Goal: Task Accomplishment & Management: Use online tool/utility

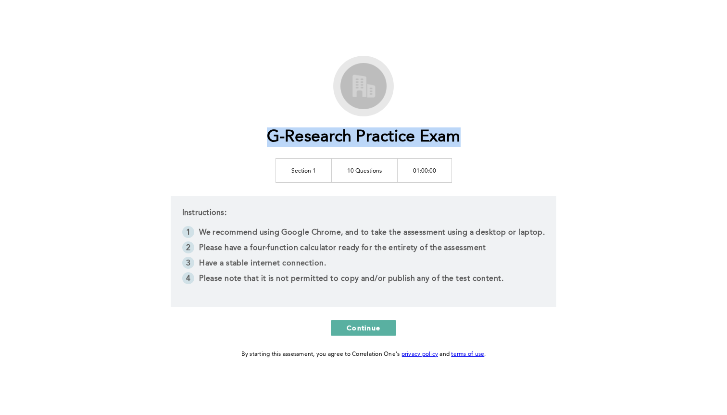
drag, startPoint x: 275, startPoint y: 168, endPoint x: 457, endPoint y: 167, distance: 182.2
click at [457, 167] on div "G-Research Practice Exam Section 1 10 Questions 01:00:00 Instructions: We recom…" at bounding box center [363, 208] width 492 height 304
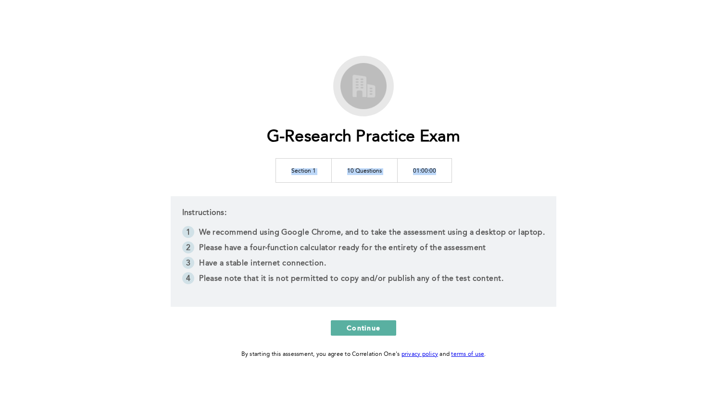
drag, startPoint x: 457, startPoint y: 167, endPoint x: 248, endPoint y: 162, distance: 209.1
click at [248, 162] on div "G-Research Practice Exam Section 1 10 Questions 01:00:00 Instructions: We recom…" at bounding box center [363, 208] width 492 height 304
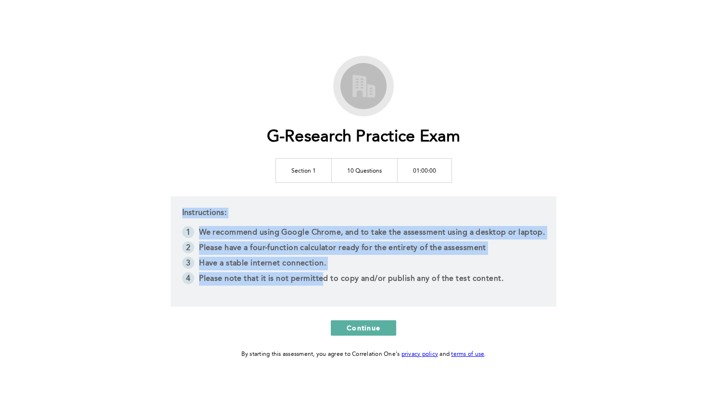
drag, startPoint x: 318, startPoint y: 191, endPoint x: 323, endPoint y: 276, distance: 85.7
click at [323, 276] on div "G-Research Practice Exam Section 1 10 Questions 01:00:00 Instructions: We recom…" at bounding box center [363, 208] width 492 height 304
click at [323, 276] on li "Please note that it is not permitted to copy and/or publish any of the test con…" at bounding box center [363, 279] width 363 height 15
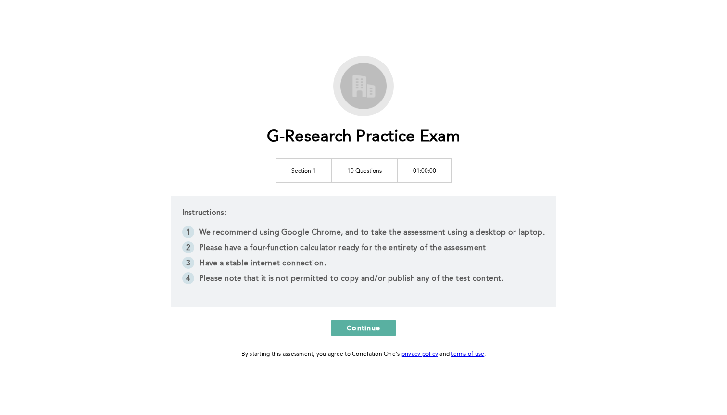
click at [323, 276] on li "Please note that it is not permitted to copy and/or publish any of the test con…" at bounding box center [363, 279] width 363 height 15
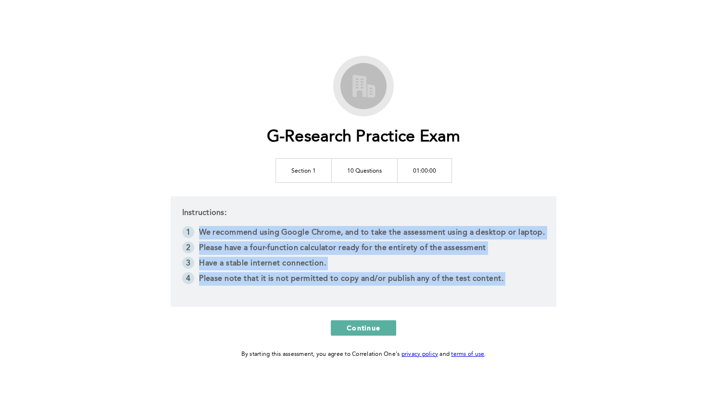
drag, startPoint x: 323, startPoint y: 276, endPoint x: 308, endPoint y: 224, distance: 54.3
click at [308, 224] on div "Instructions: We recommend using Google Chrome, and to take the assessment usin…" at bounding box center [364, 251] width 386 height 111
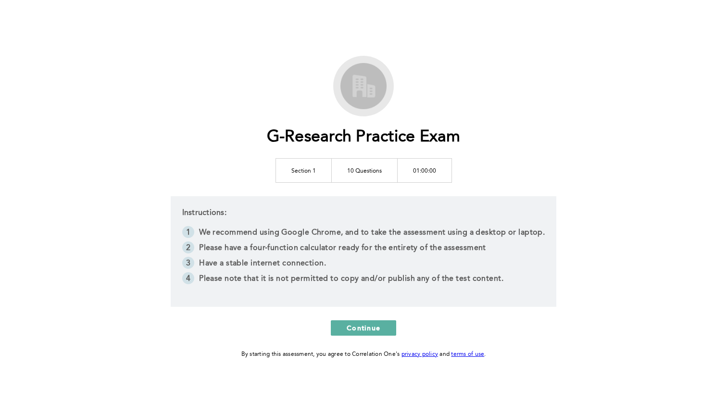
click at [308, 224] on div "Instructions: We recommend using Google Chrome, and to take the assessment usin…" at bounding box center [364, 251] width 386 height 111
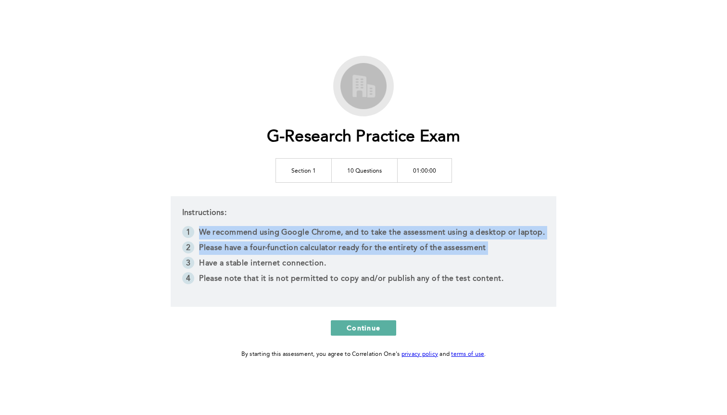
drag, startPoint x: 308, startPoint y: 224, endPoint x: 311, endPoint y: 244, distance: 19.9
click at [311, 244] on div "Instructions: We recommend using Google Chrome, and to take the assessment usin…" at bounding box center [364, 251] width 386 height 111
click at [311, 243] on li "Please have a four-function calculator ready for the entirety of the assessment" at bounding box center [363, 248] width 363 height 15
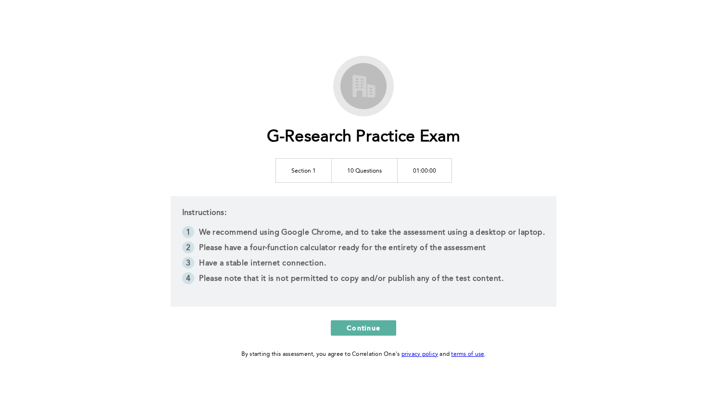
click at [311, 243] on li "Please have a four-function calculator ready for the entirety of the assessment" at bounding box center [363, 248] width 363 height 15
click at [288, 245] on li "Please have a four-function calculator ready for the entirety of the assessment" at bounding box center [363, 248] width 363 height 15
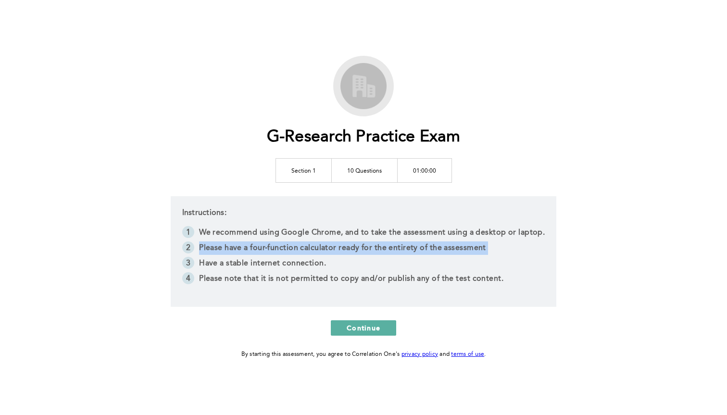
click at [338, 272] on li "Please note that it is not permitted to copy and/or publish any of the test con…" at bounding box center [363, 279] width 363 height 15
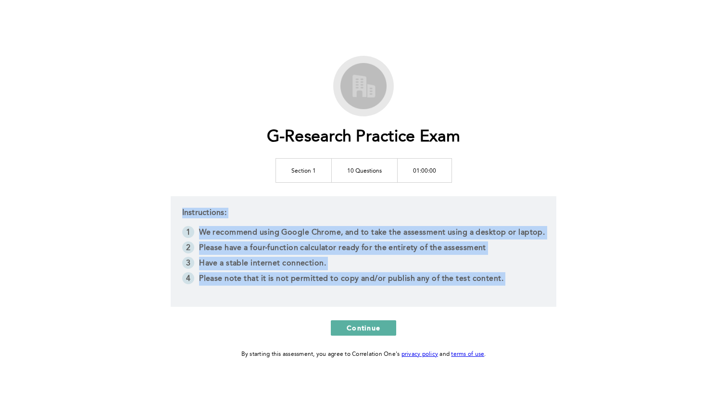
drag, startPoint x: 338, startPoint y: 272, endPoint x: 335, endPoint y: 213, distance: 58.2
click at [335, 213] on div "Instructions: We recommend using Google Chrome, and to take the assessment usin…" at bounding box center [364, 251] width 386 height 111
click at [335, 214] on div "Instructions: We recommend using Google Chrome, and to take the assessment usin…" at bounding box center [364, 251] width 386 height 111
